Goal: Task Accomplishment & Management: Use online tool/utility

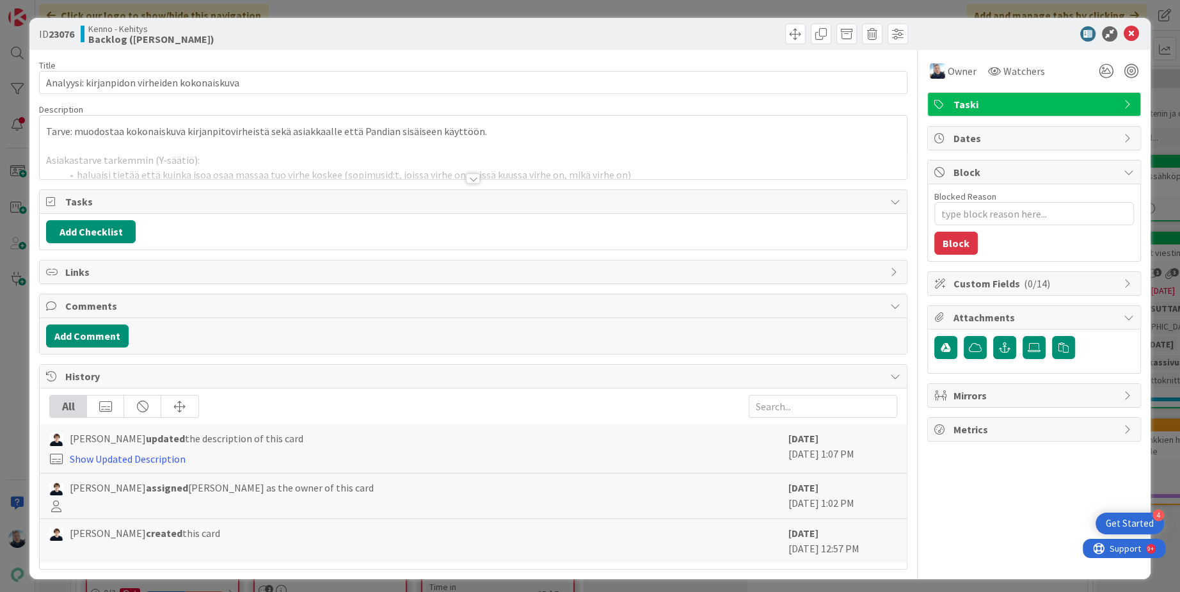
type textarea "x"
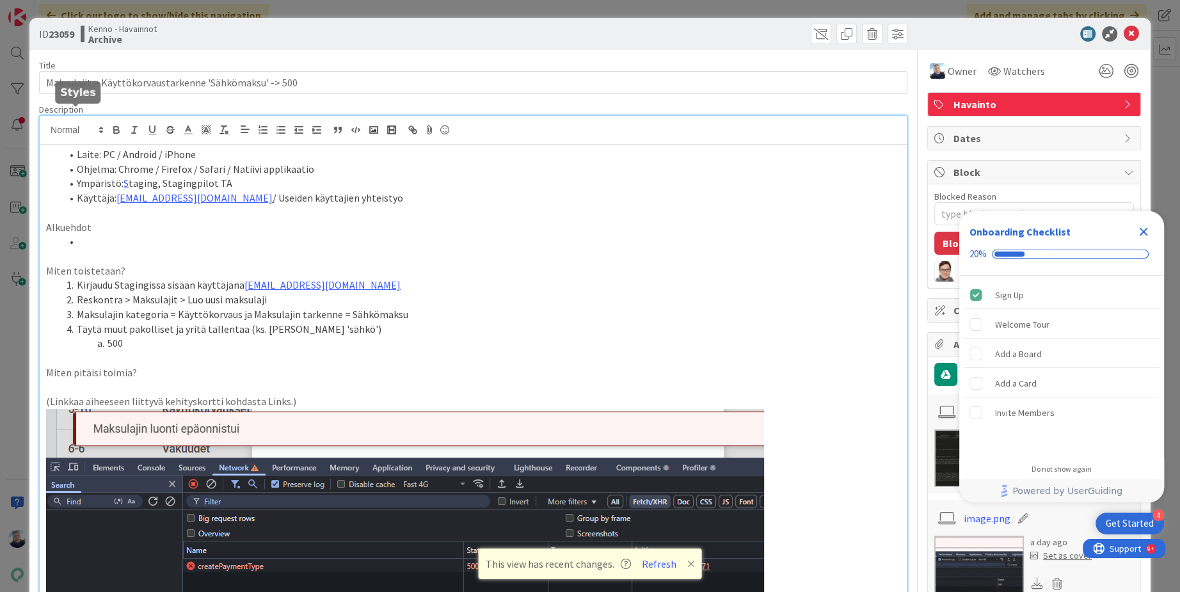
scroll to position [14, 0]
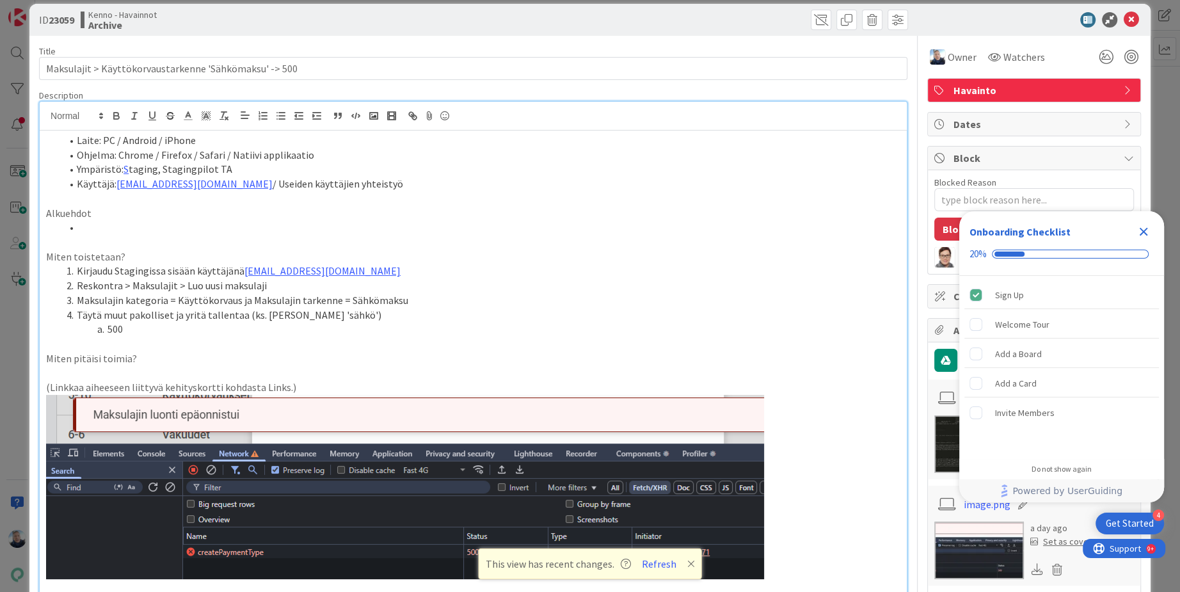
type textarea "x"
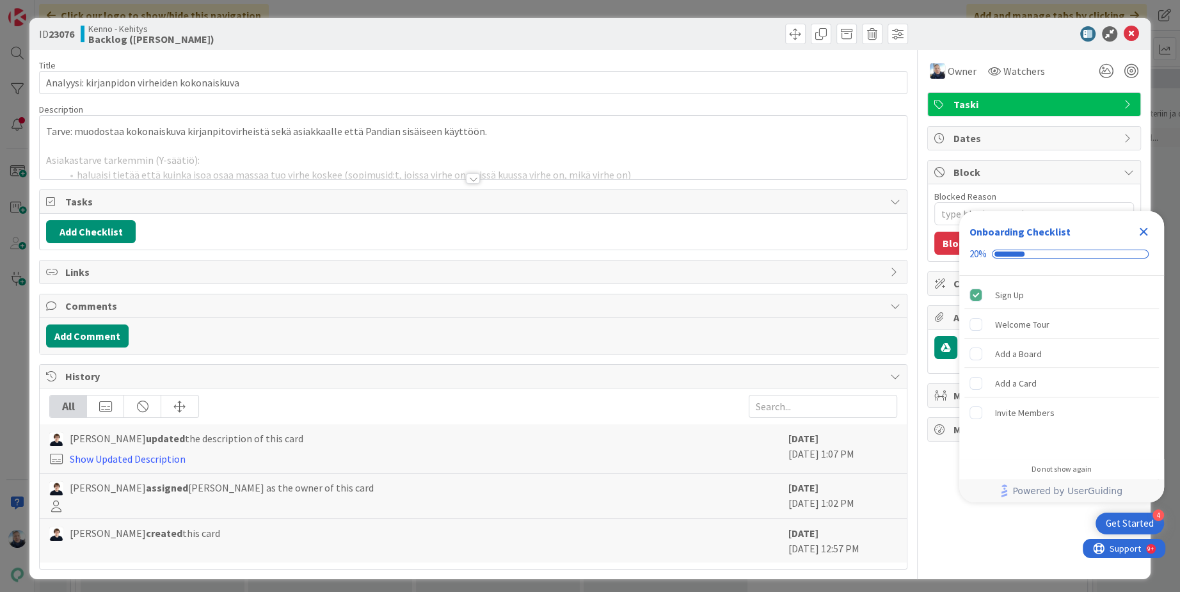
click at [476, 181] on div at bounding box center [473, 178] width 14 height 10
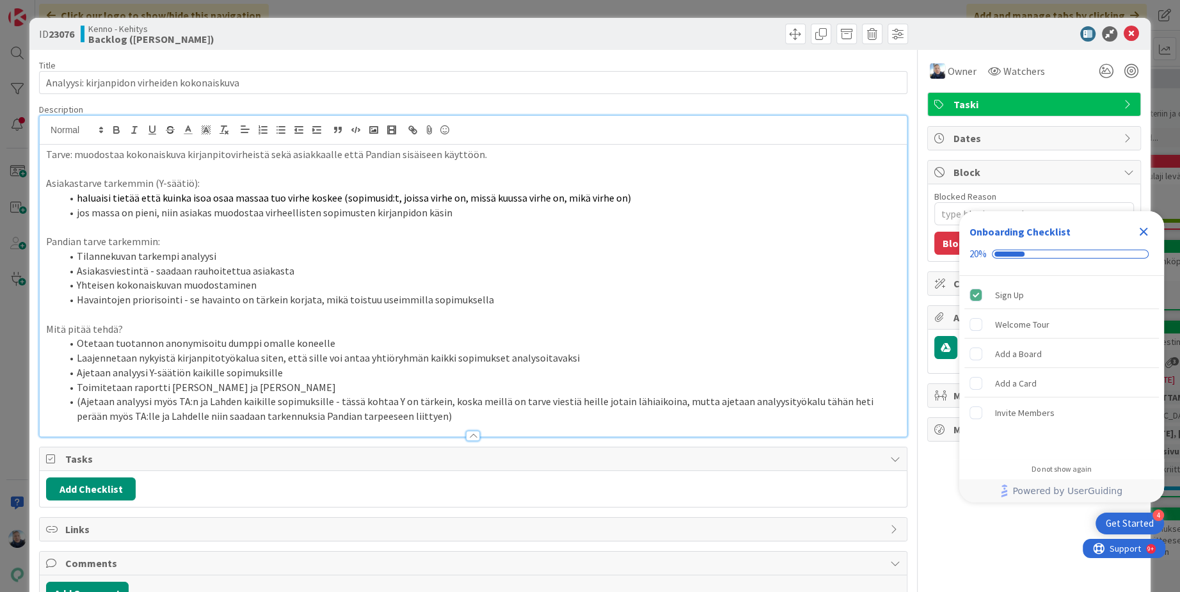
type textarea "x"
